Goal: Task Accomplishment & Management: Manage account settings

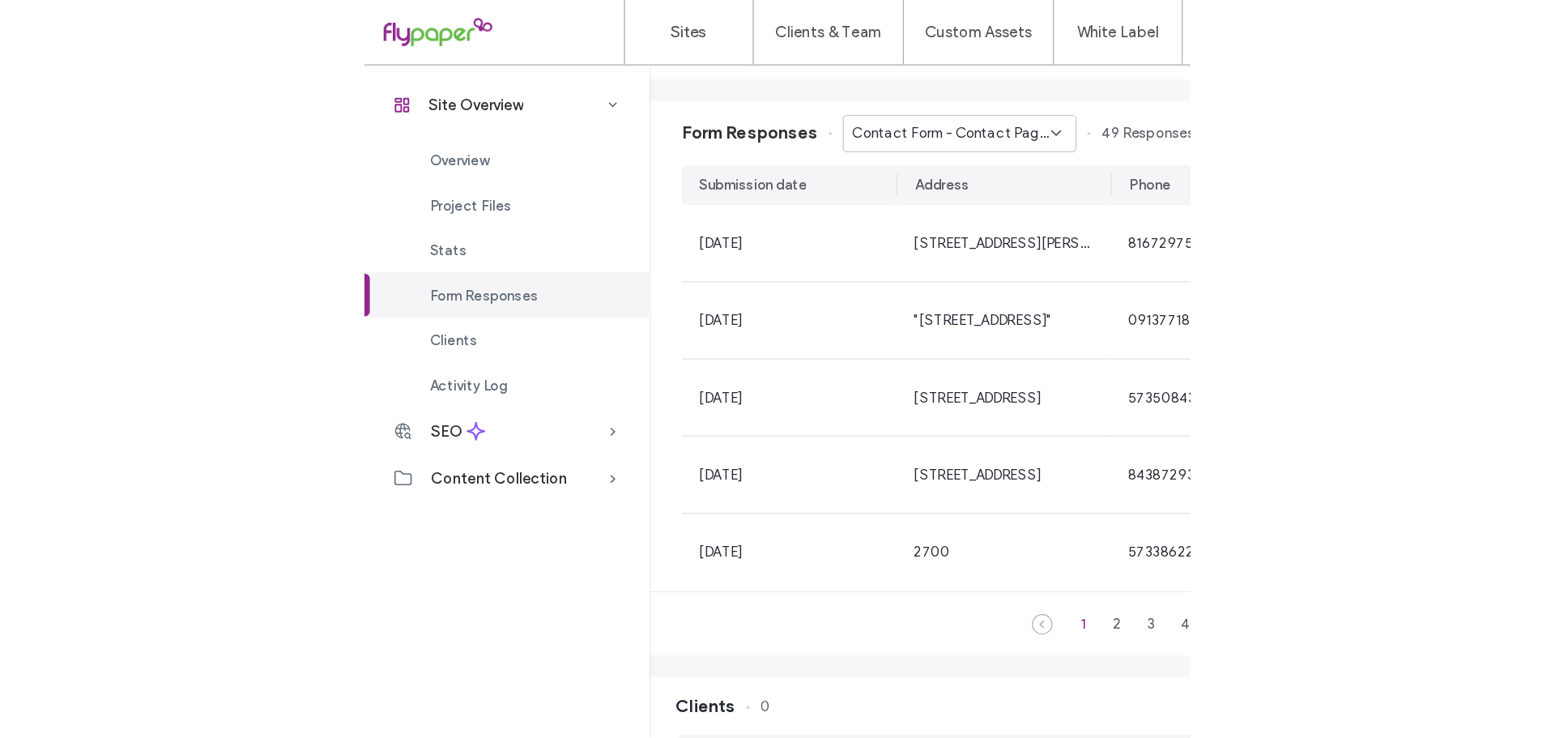
scroll to position [1014, 0]
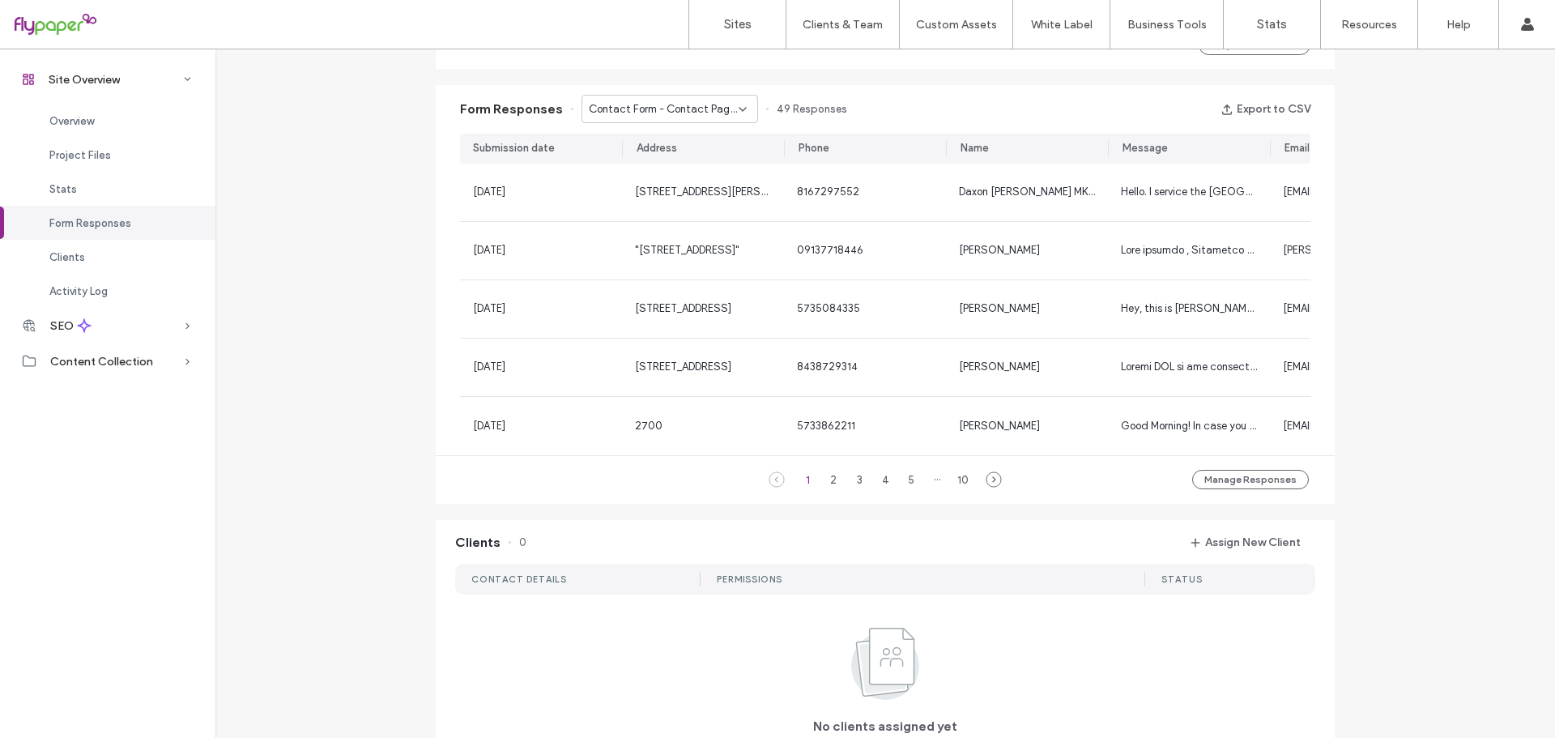
click at [709, 109] on span "Contact Form - Contact Page - Contact page" at bounding box center [664, 109] width 150 height 16
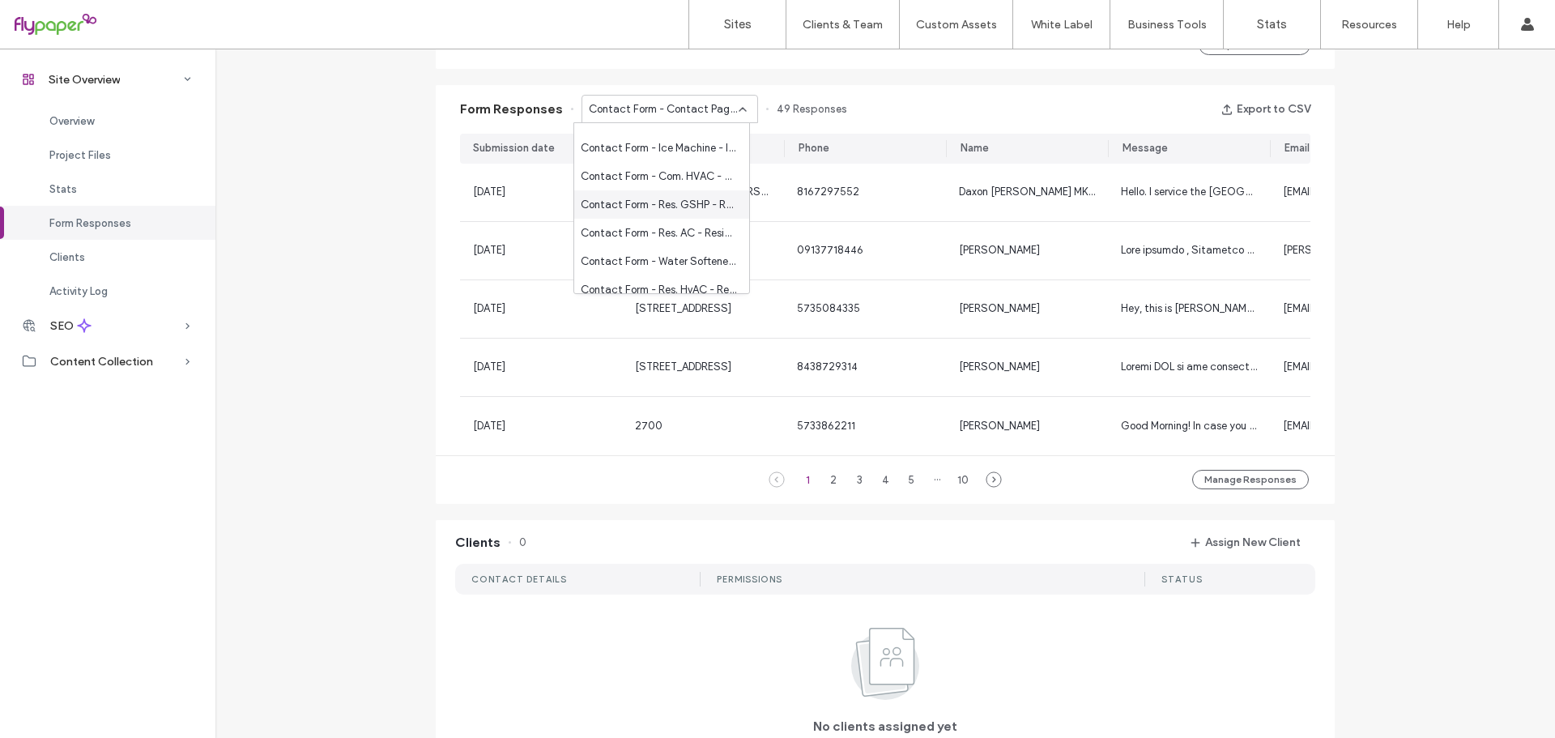
scroll to position [85, 0]
click at [396, 349] on div "Site Overview www.teelmechanical.com Site ID: 528bc9cc https://www.teelmechanic…" at bounding box center [885, 184] width 1340 height 2298
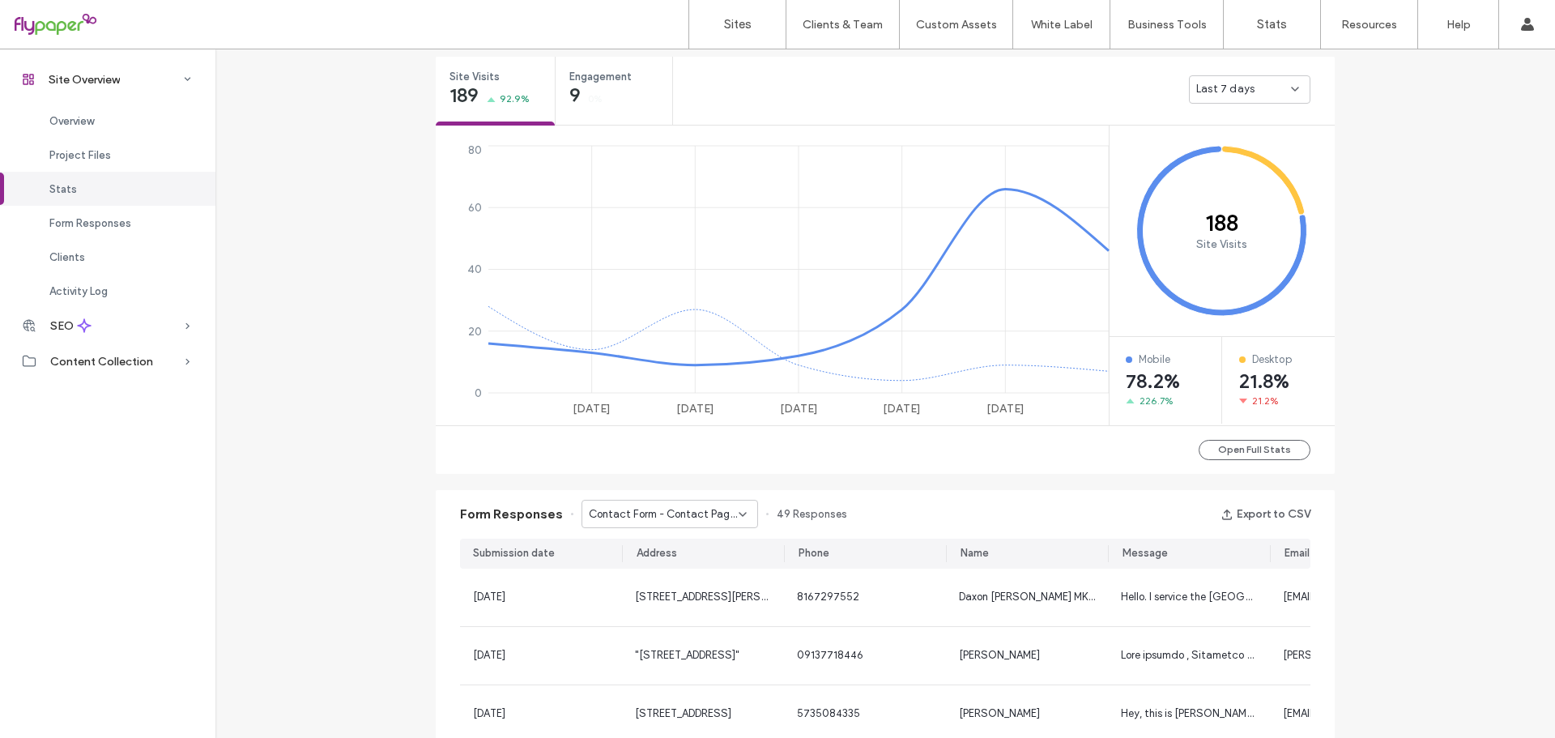
scroll to position [204, 0]
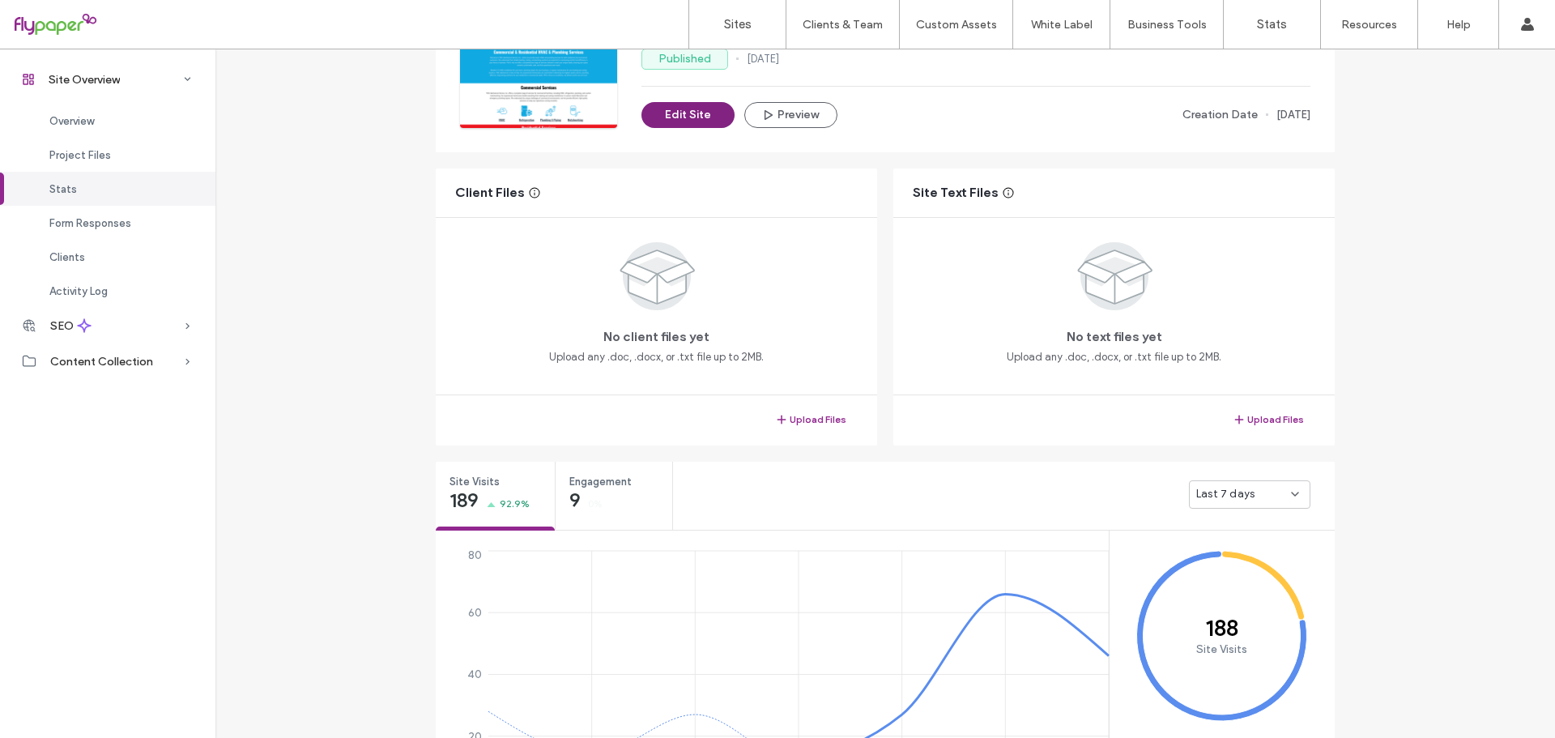
click at [687, 103] on button "Edit Site" at bounding box center [687, 115] width 93 height 26
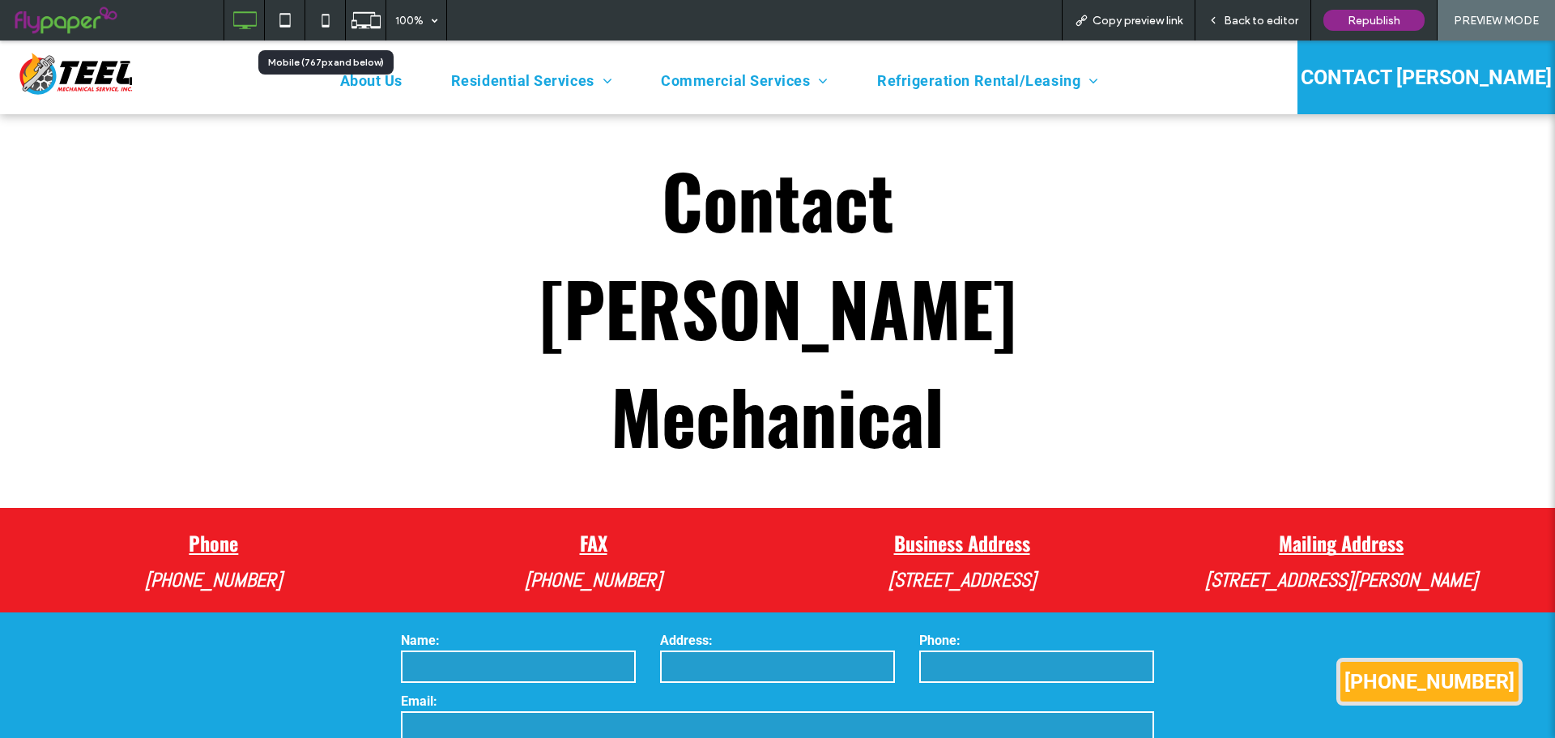
click at [330, 23] on icon at bounding box center [325, 20] width 32 height 32
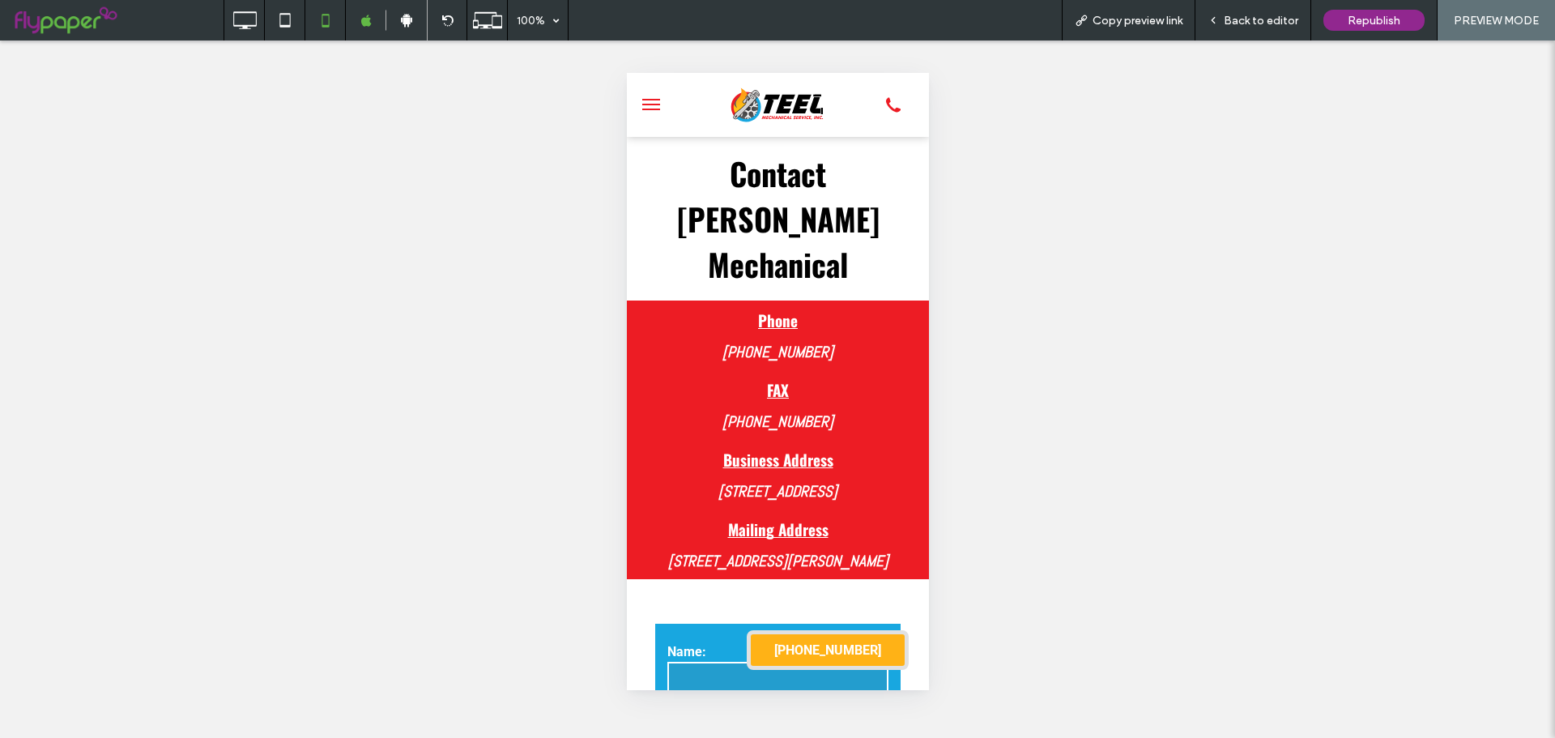
scroll to position [81, 0]
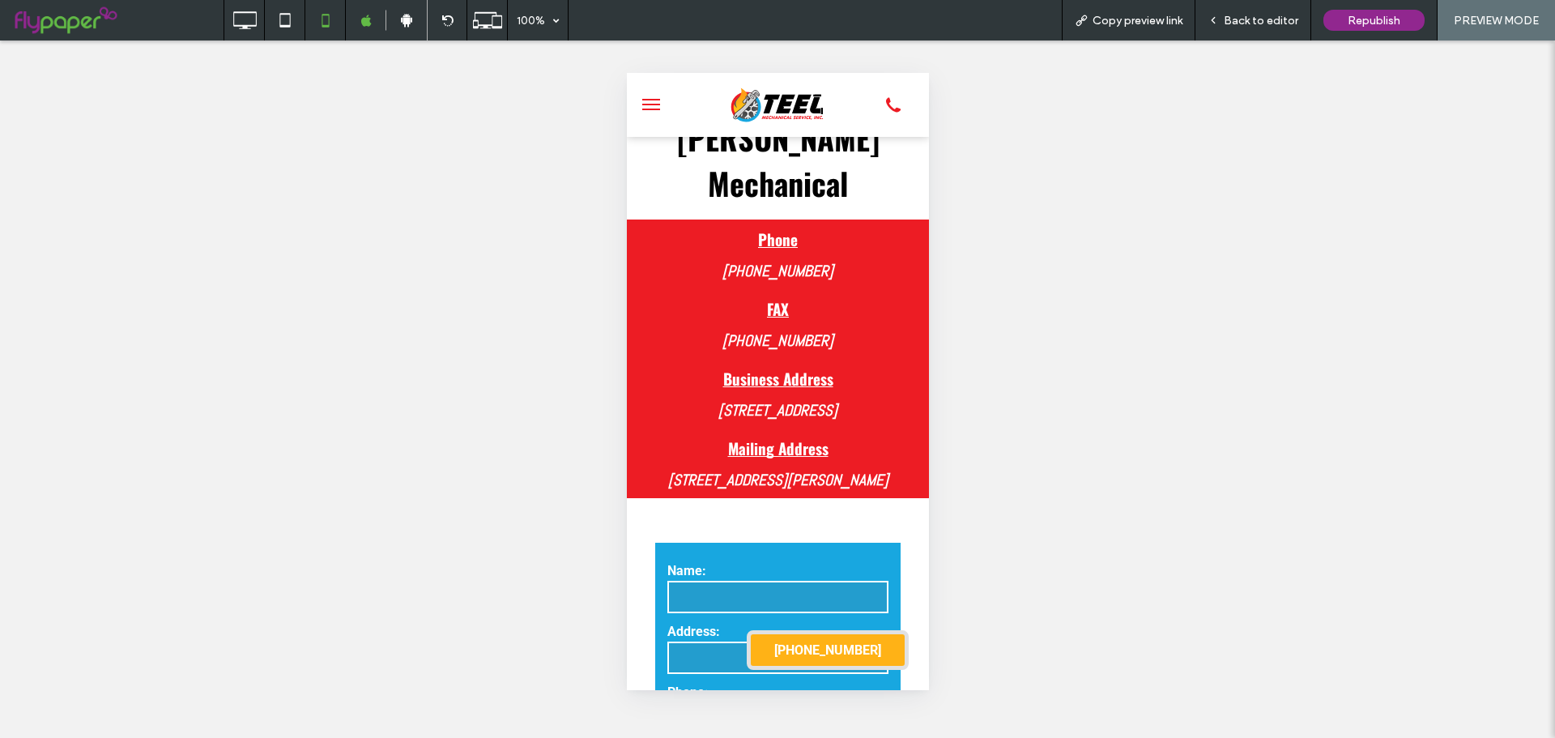
click at [1259, 23] on span "Back to editor" at bounding box center [1261, 21] width 75 height 14
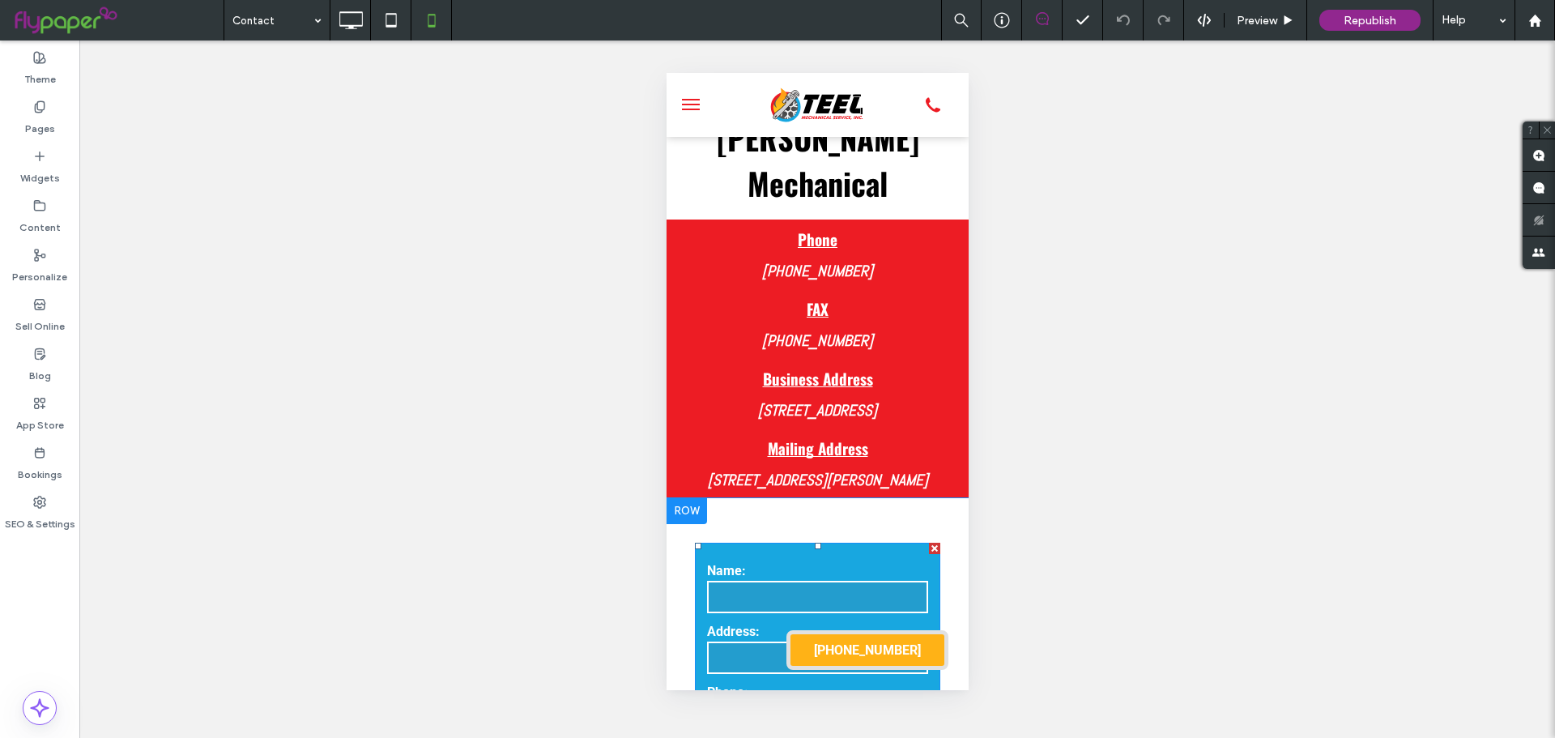
drag, startPoint x: 813, startPoint y: 513, endPoint x: 807, endPoint y: 525, distance: 13.8
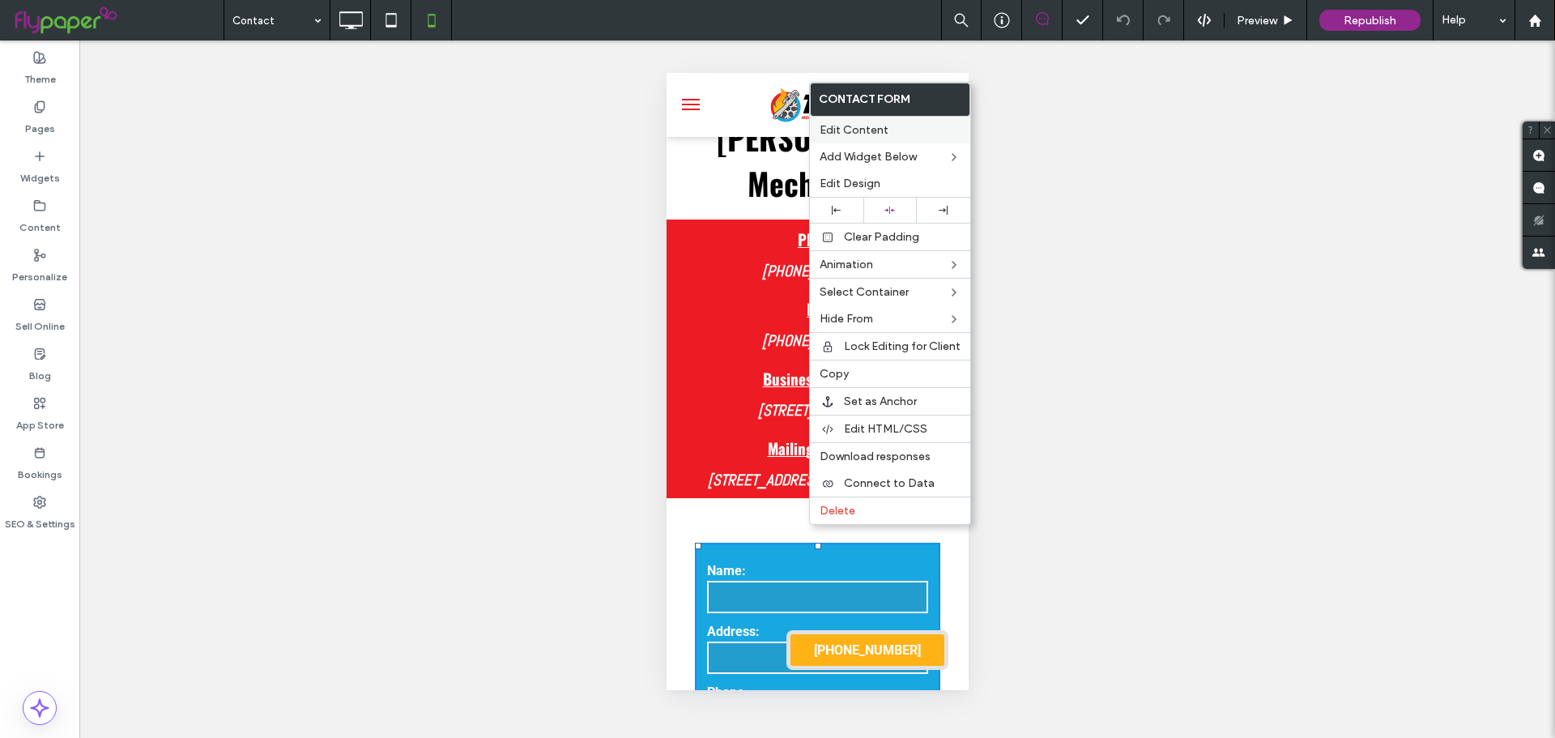
click at [857, 132] on span "Edit Content" at bounding box center [854, 130] width 69 height 14
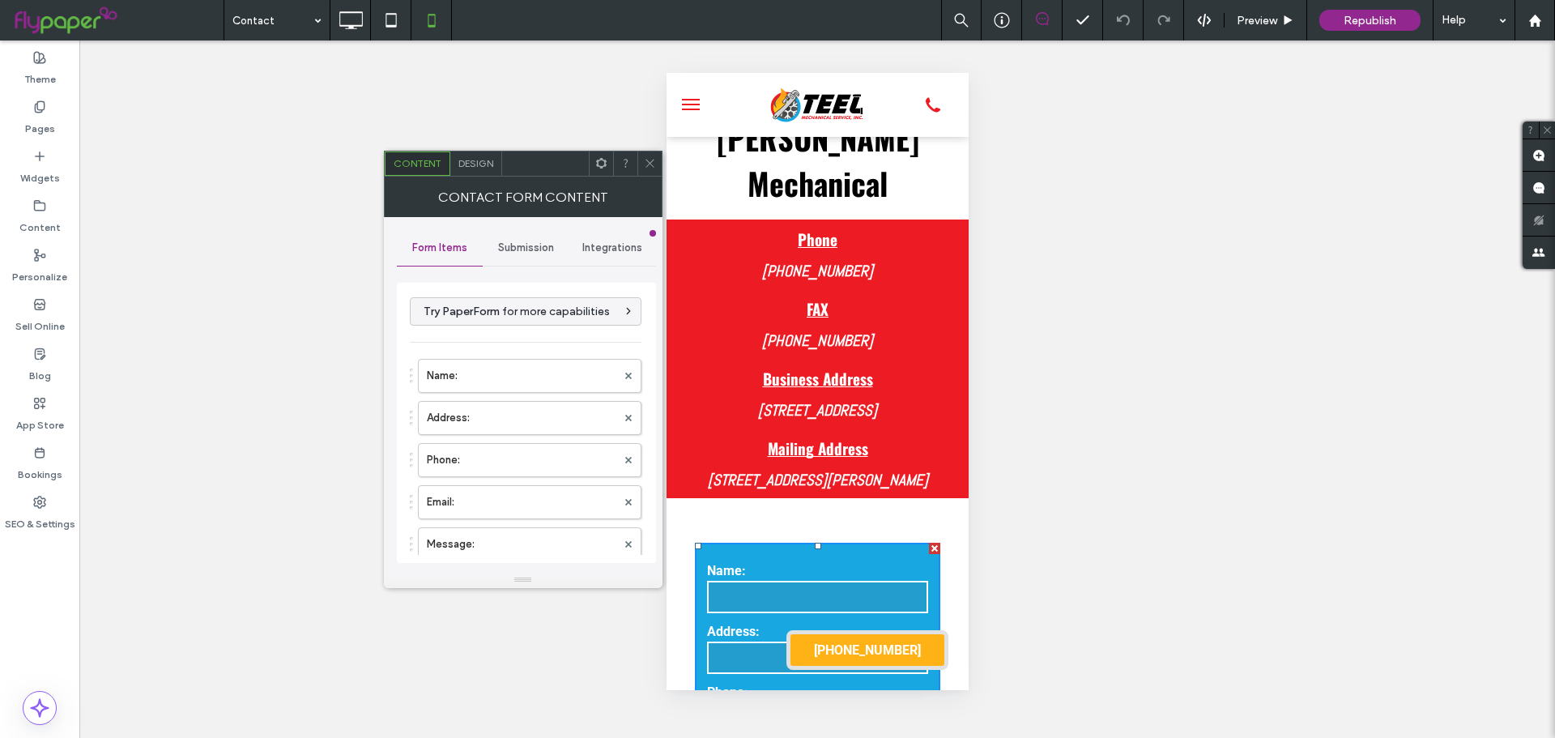
click at [505, 230] on div "Submission" at bounding box center [526, 248] width 87 height 36
click at [487, 335] on label "New submission notification" at bounding box center [527, 324] width 216 height 32
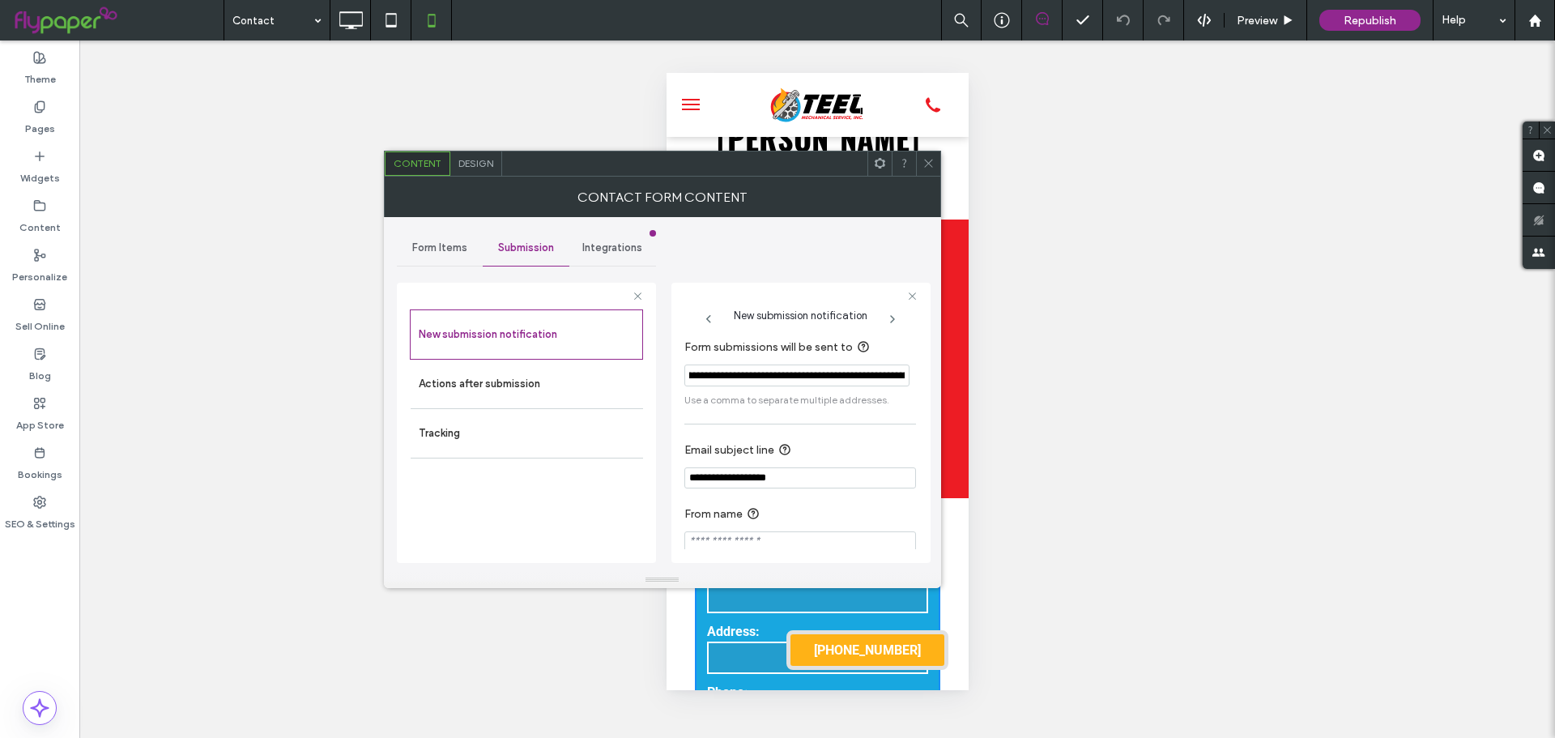
scroll to position [0, 223]
drag, startPoint x: 1420, startPoint y: 451, endPoint x: 1571, endPoint y: 443, distance: 151.7
click at [871, 367] on input "**********" at bounding box center [796, 375] width 225 height 22
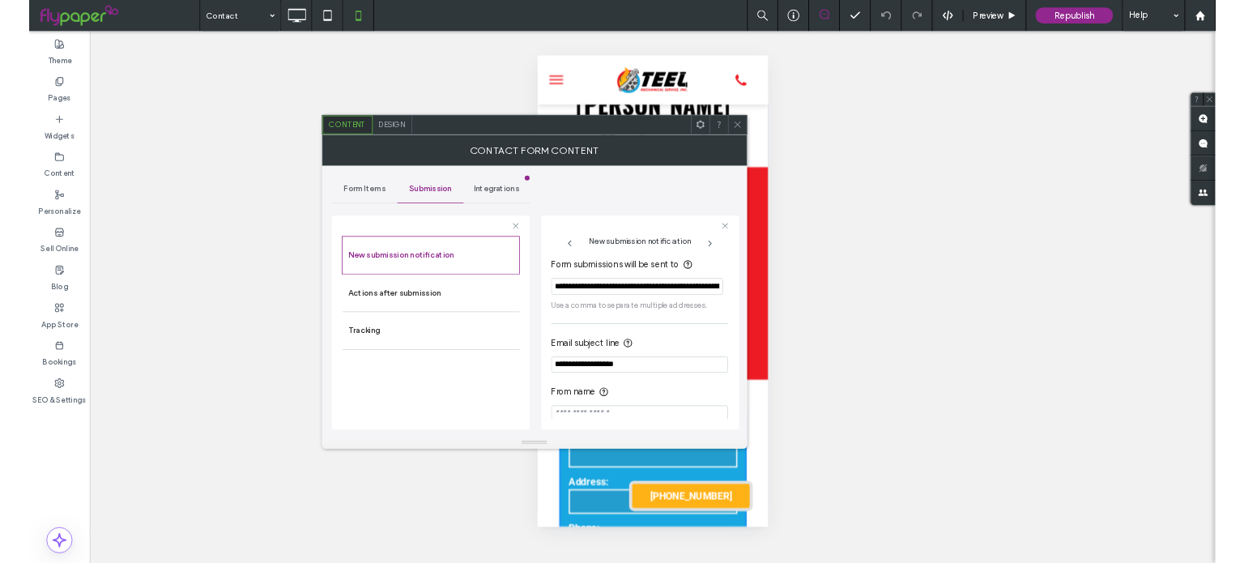
scroll to position [0, 196]
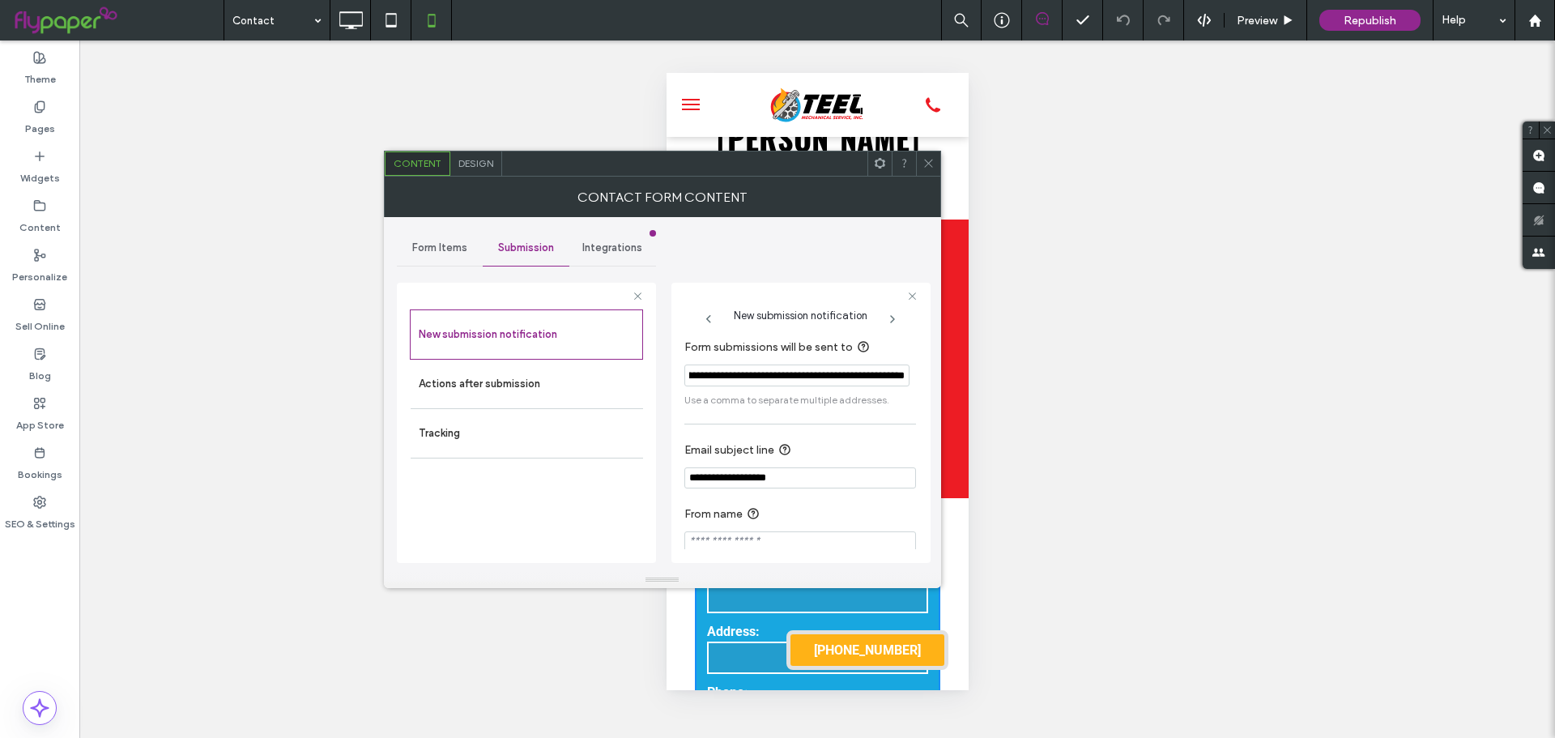
type input "**********"
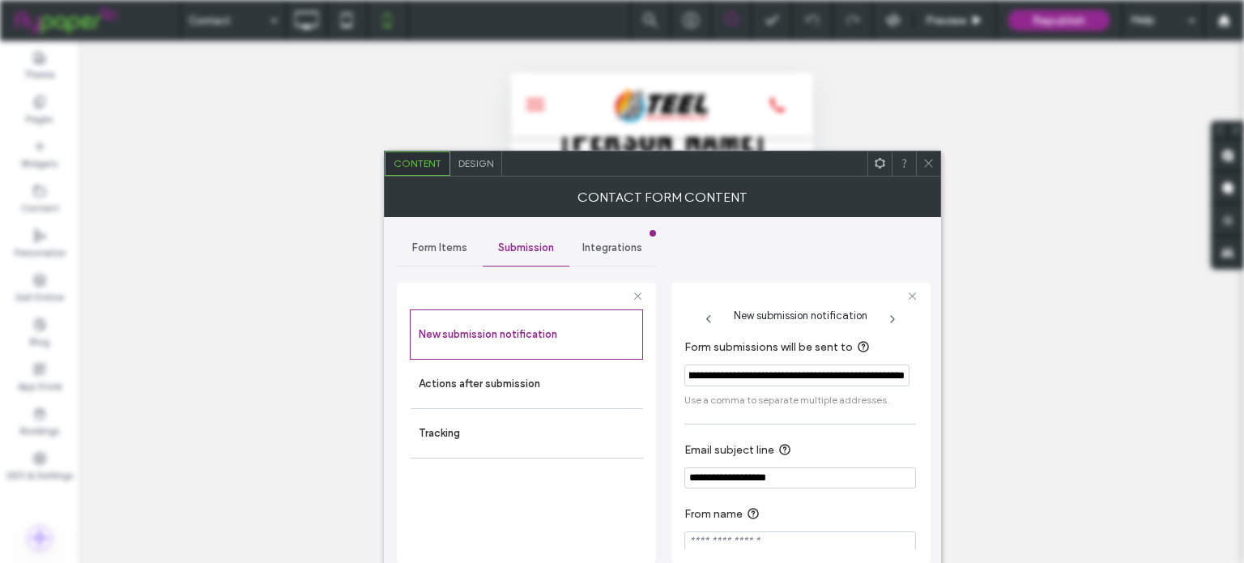
scroll to position [0, 0]
